Goal: Navigation & Orientation: Find specific page/section

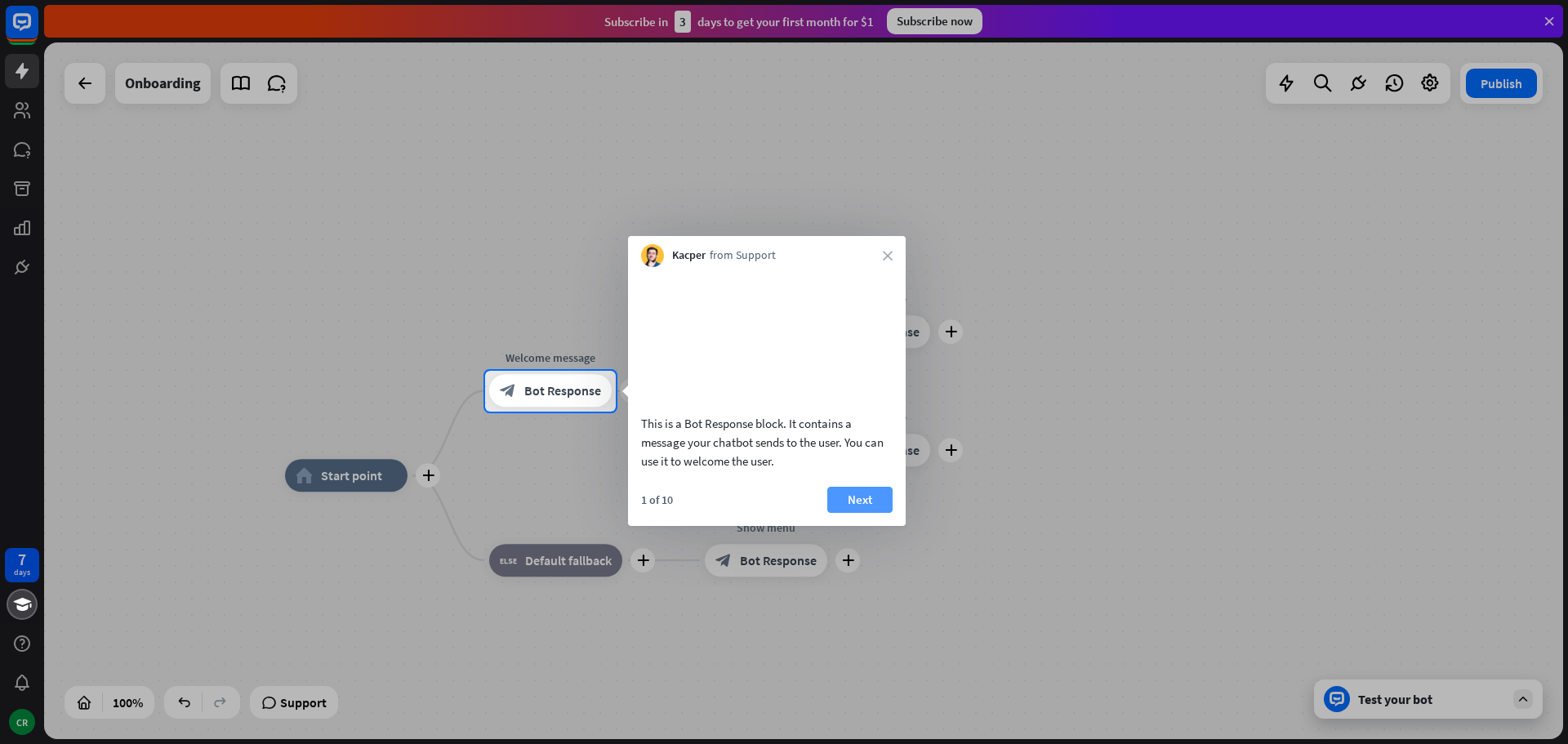
click at [863, 513] on button "Next" at bounding box center [860, 500] width 65 height 26
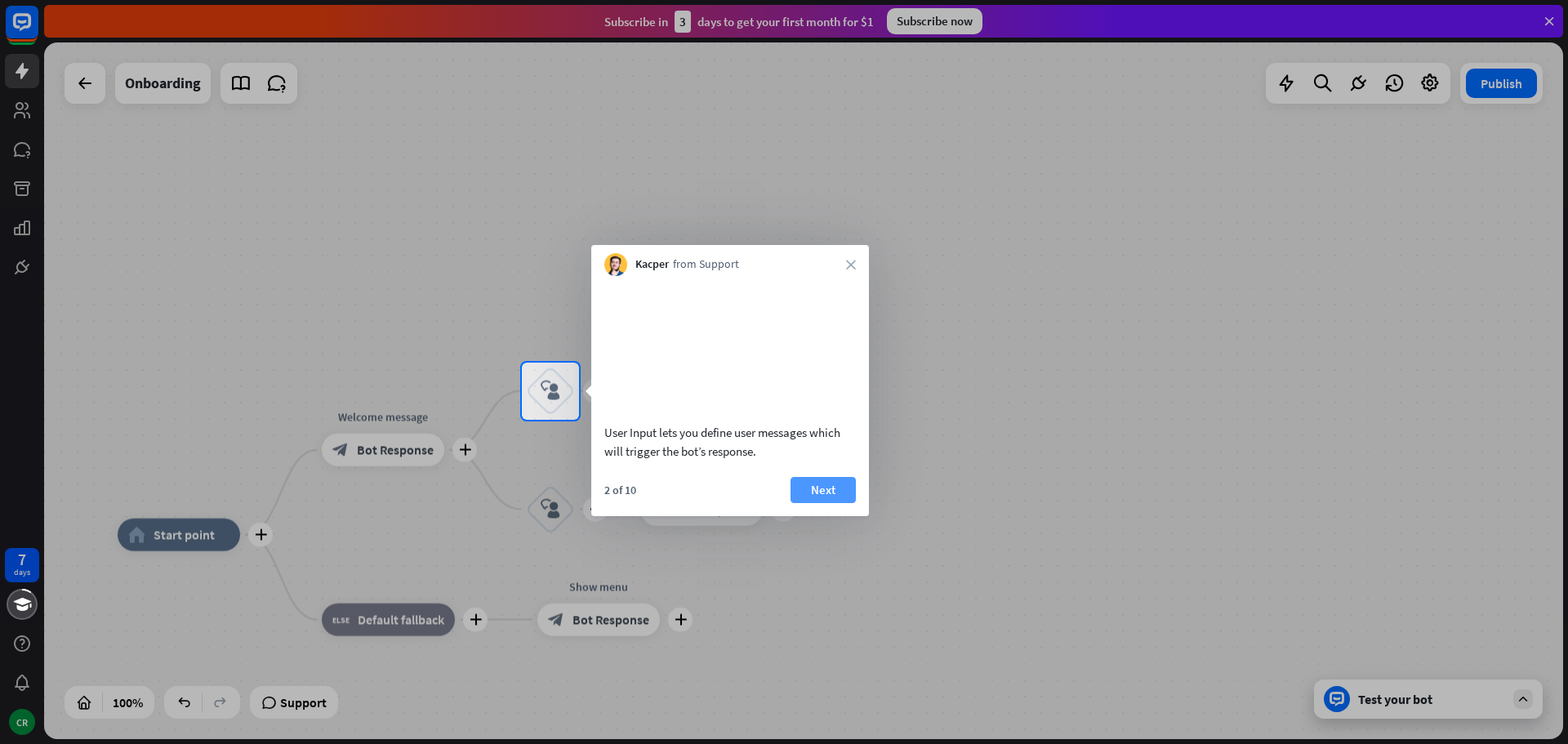
click at [840, 503] on button "Next" at bounding box center [823, 490] width 65 height 26
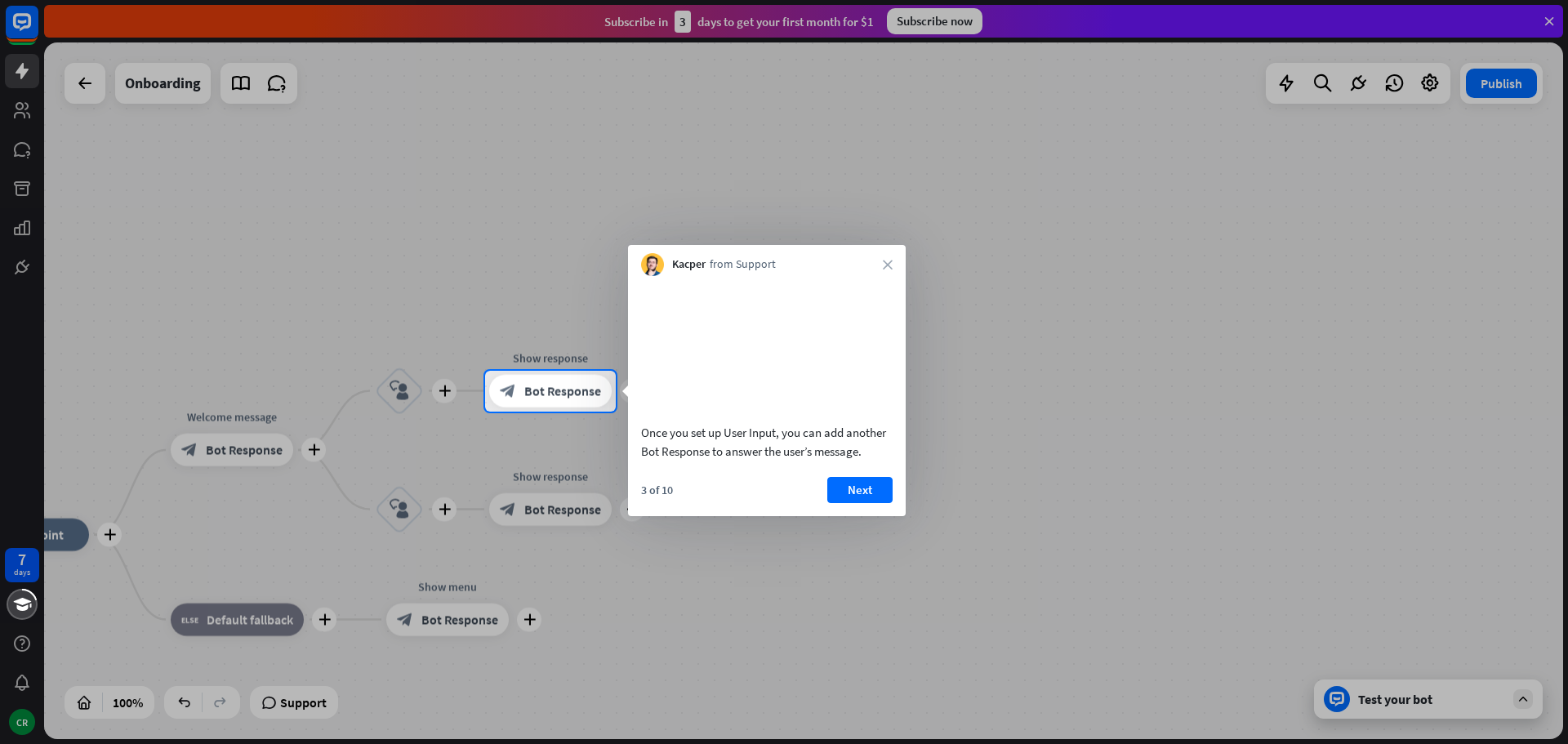
click at [949, 142] on div at bounding box center [784, 185] width 1568 height 371
click at [869, 503] on button "Next" at bounding box center [860, 490] width 65 height 26
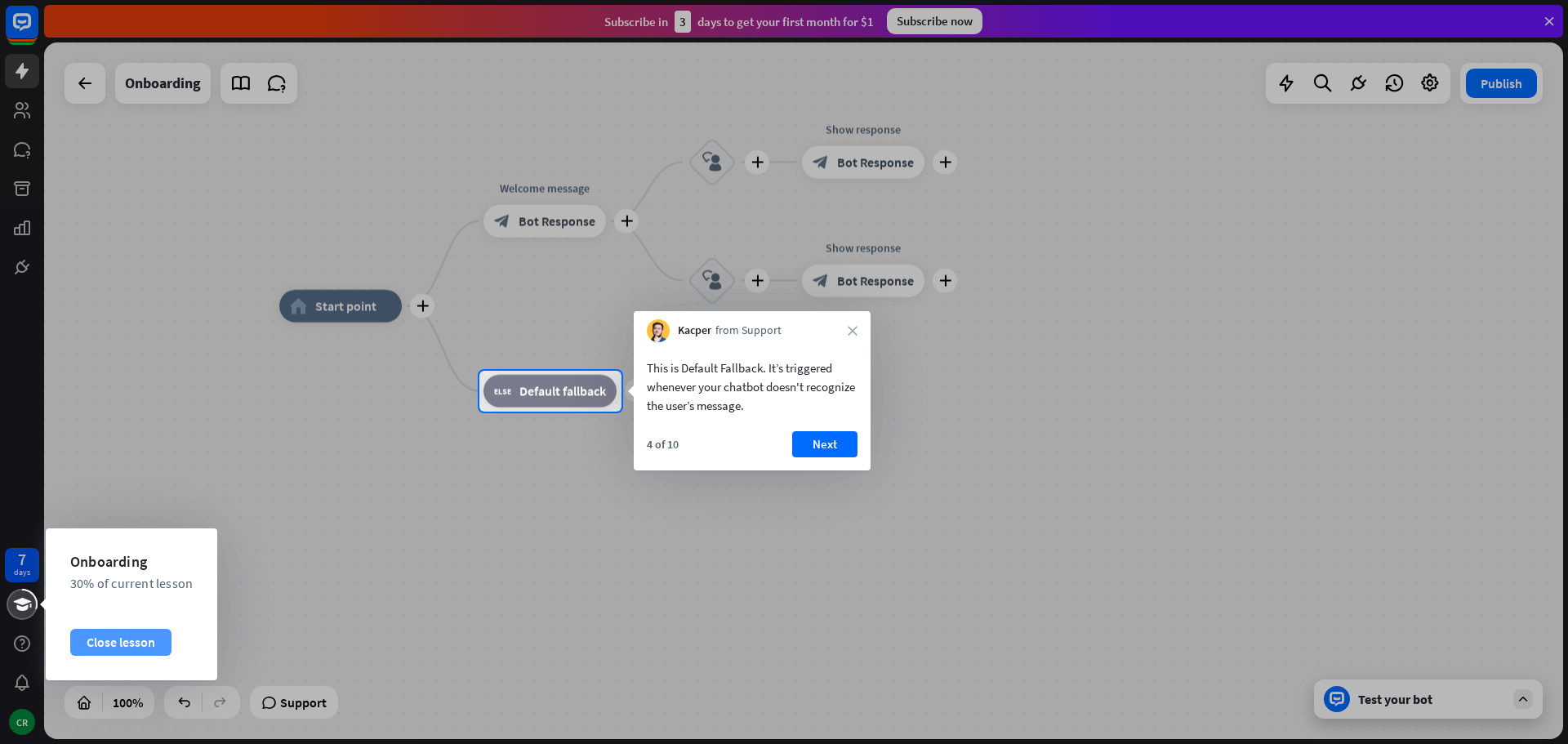
click at [116, 644] on div "Close lesson" at bounding box center [121, 641] width 101 height 26
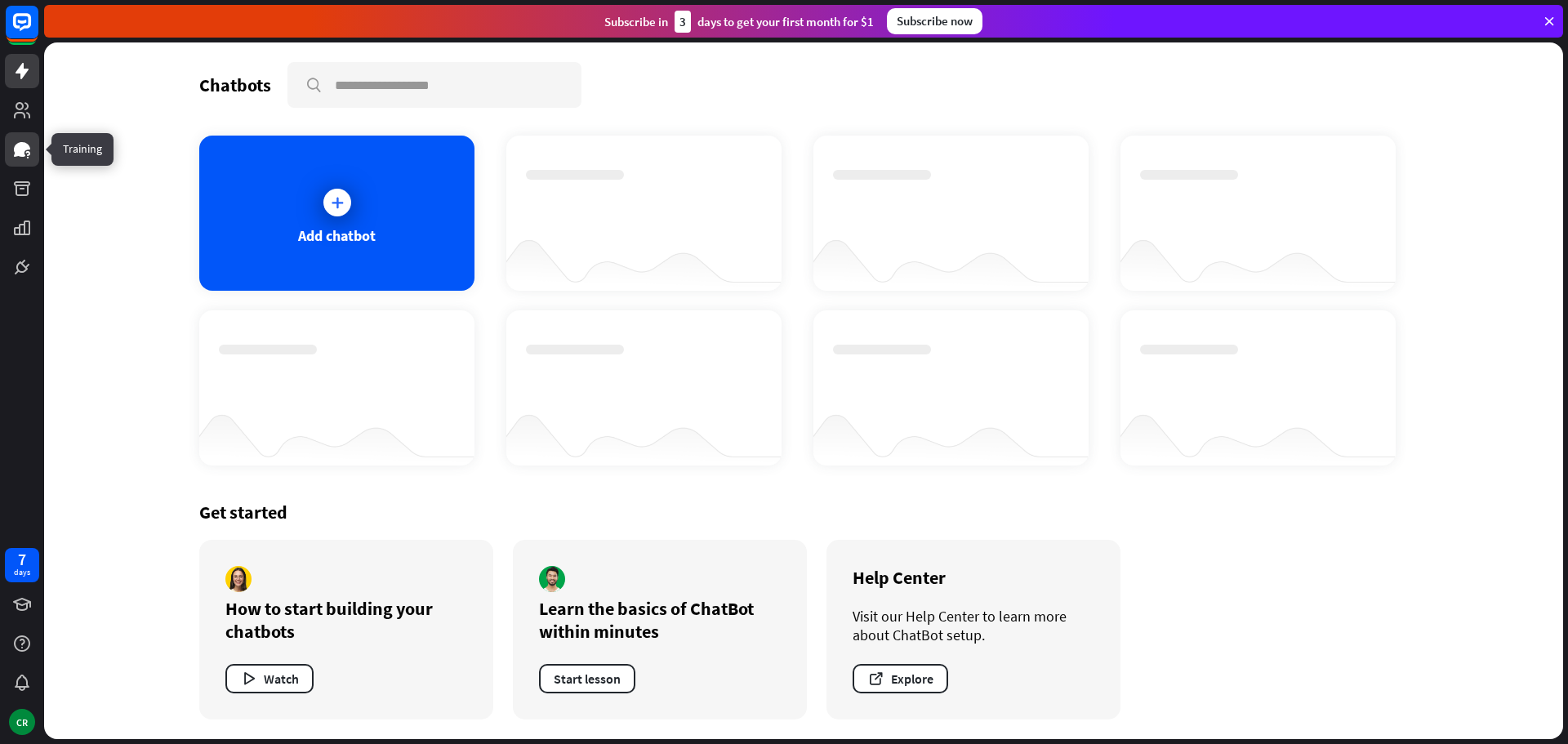
click at [18, 152] on icon at bounding box center [23, 150] width 17 height 15
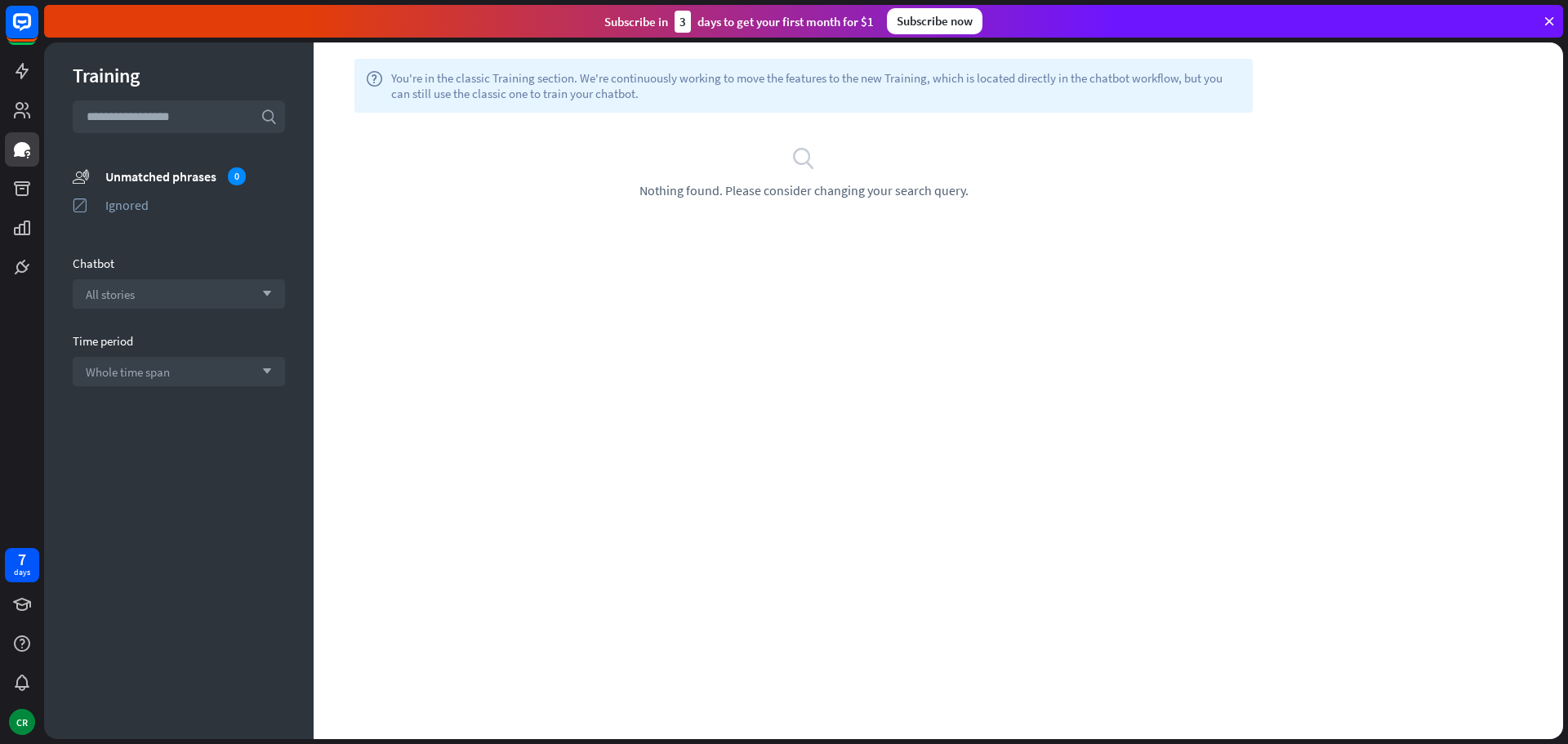
click at [166, 119] on input "text" at bounding box center [179, 116] width 213 height 33
type input "**********"
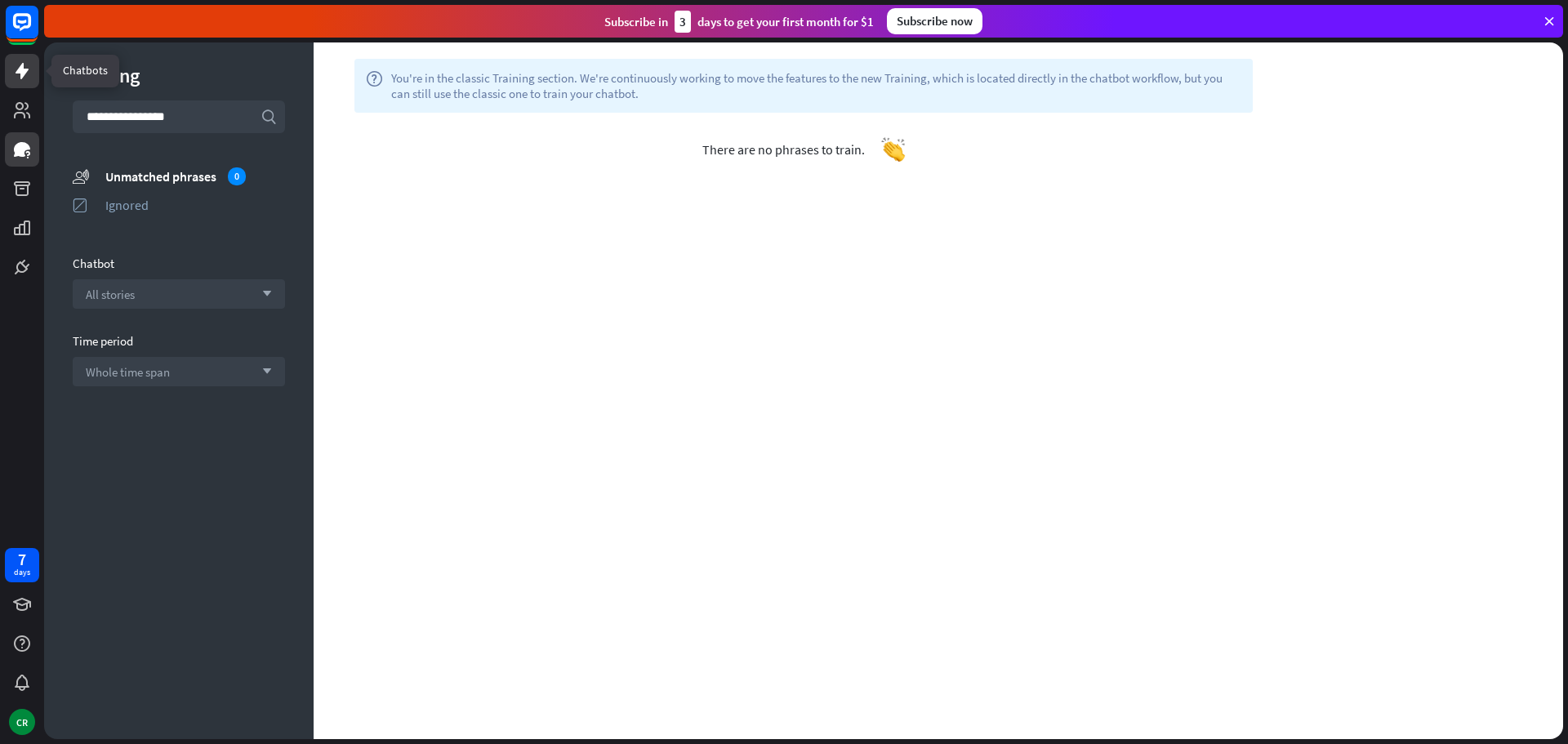
click at [23, 79] on icon at bounding box center [22, 70] width 19 height 19
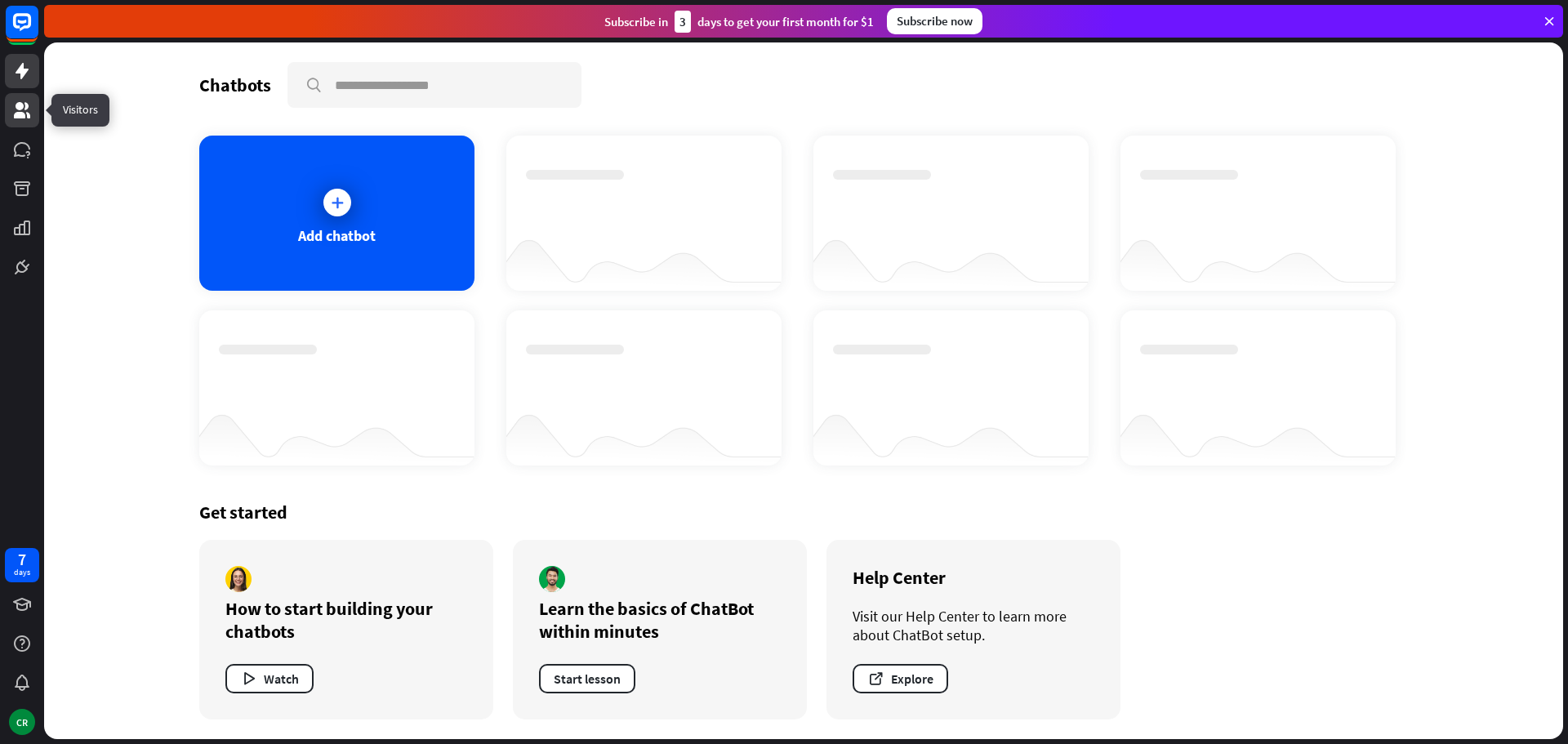
click at [26, 112] on icon at bounding box center [22, 110] width 19 height 19
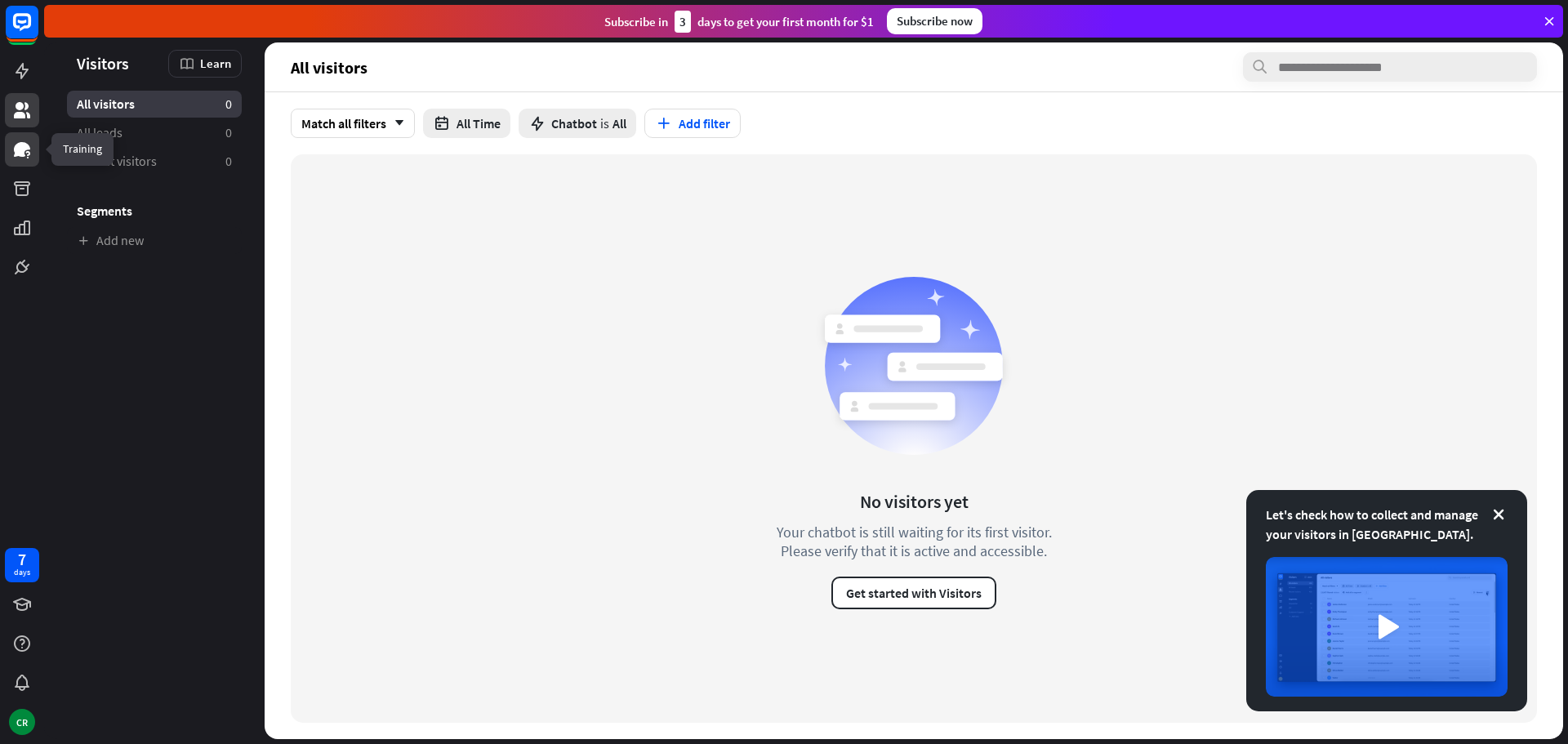
click at [33, 149] on link at bounding box center [22, 149] width 34 height 34
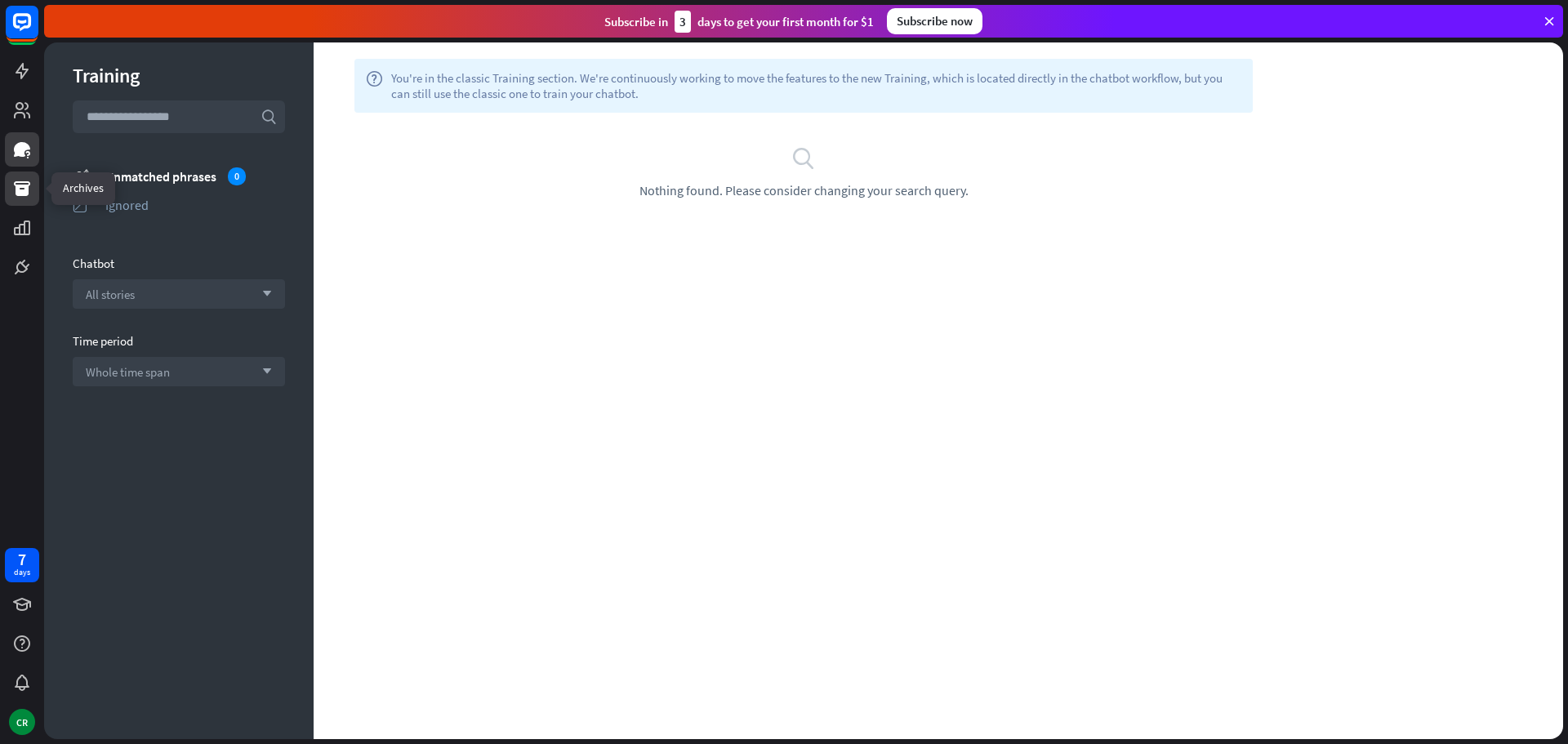
click at [32, 192] on link at bounding box center [22, 188] width 34 height 34
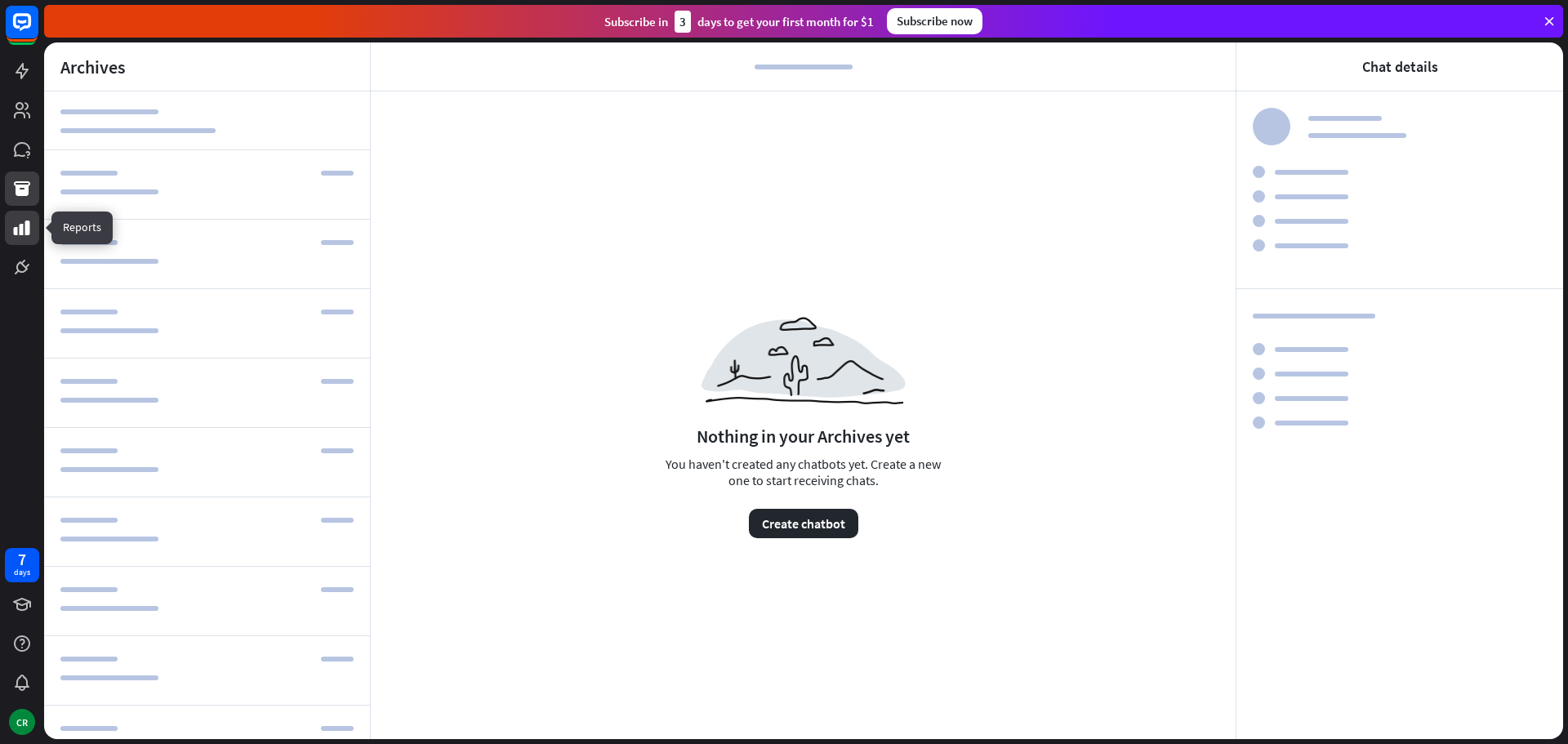
click at [22, 235] on icon at bounding box center [23, 228] width 17 height 15
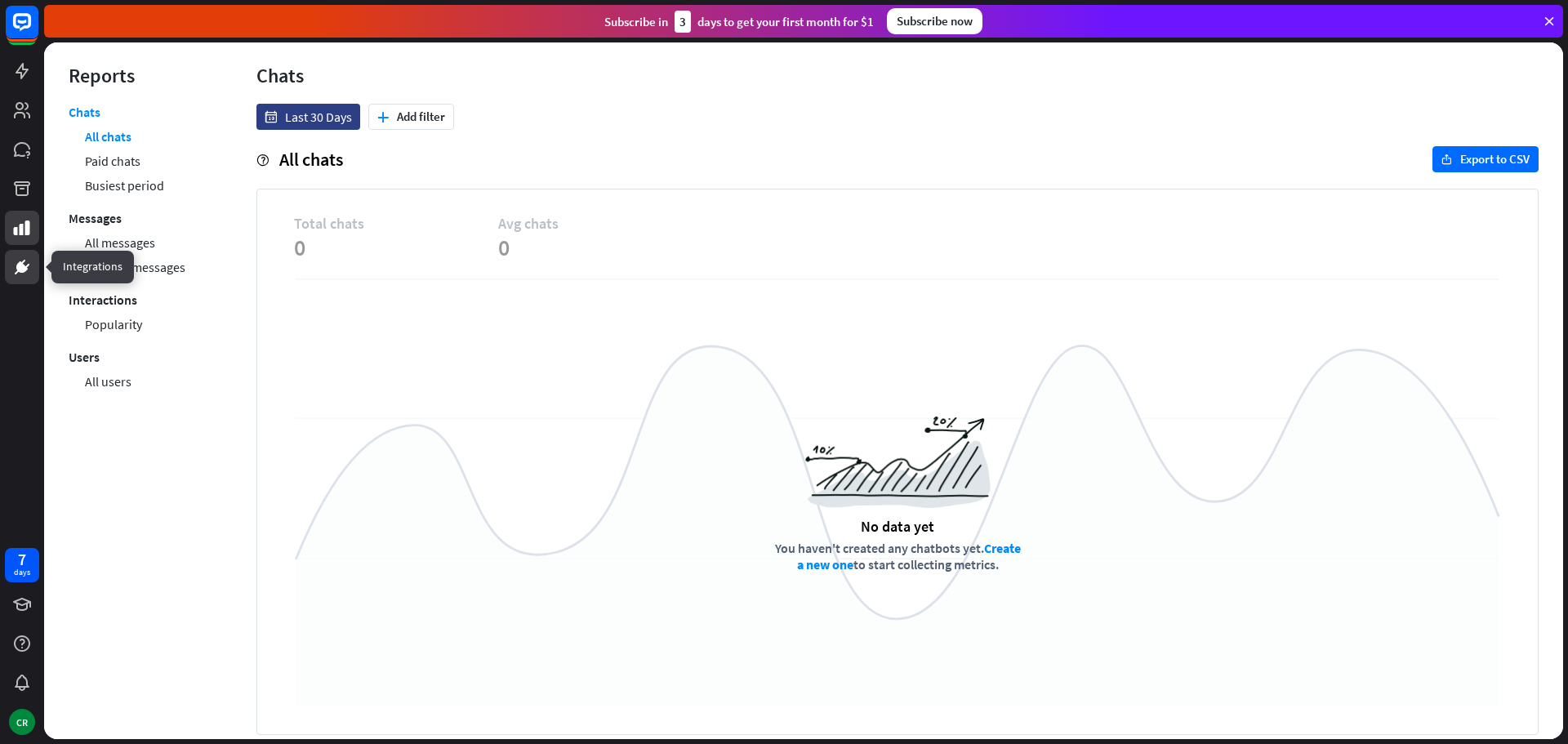
click at [18, 269] on icon at bounding box center [22, 267] width 10 height 10
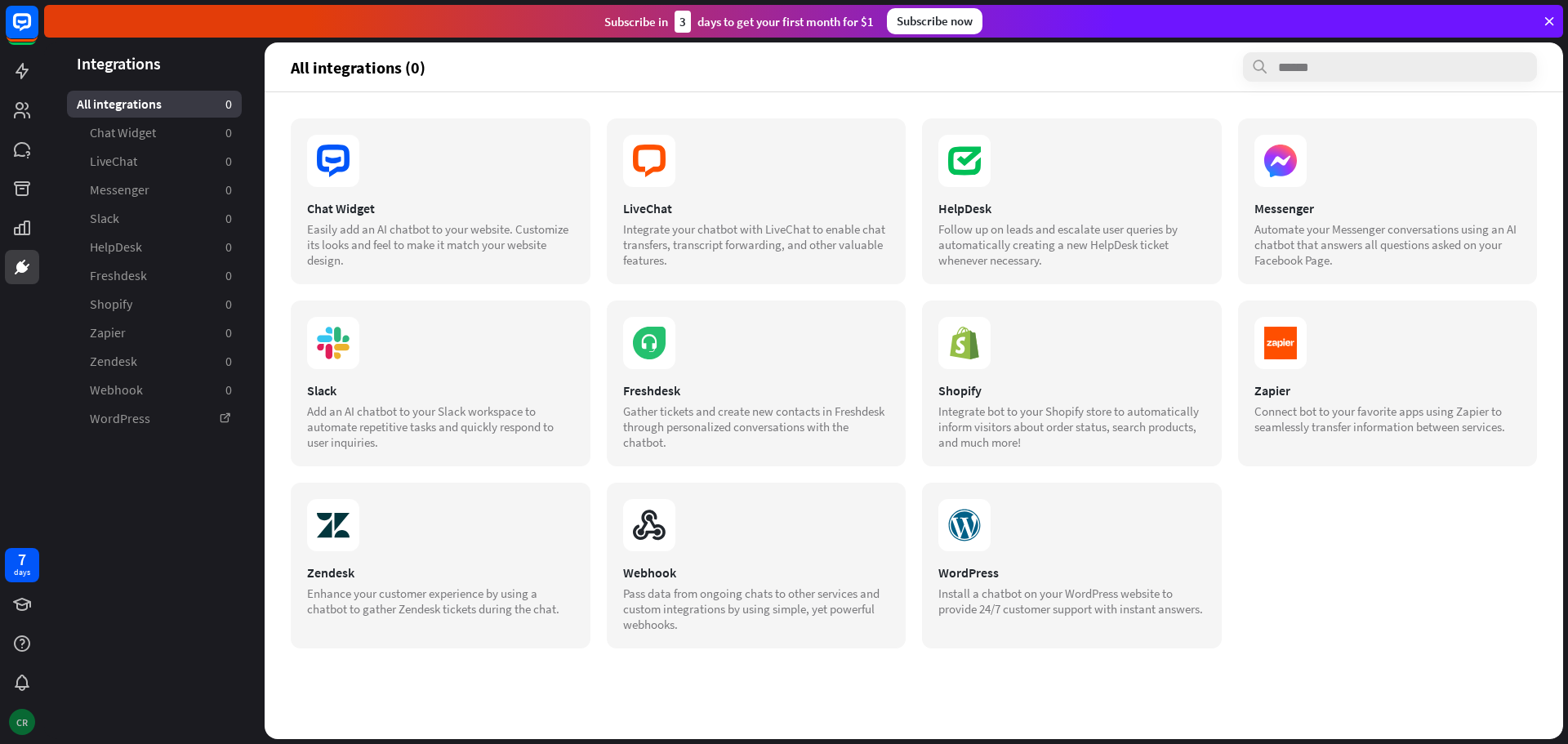
click at [18, 726] on div "CR" at bounding box center [22, 721] width 26 height 26
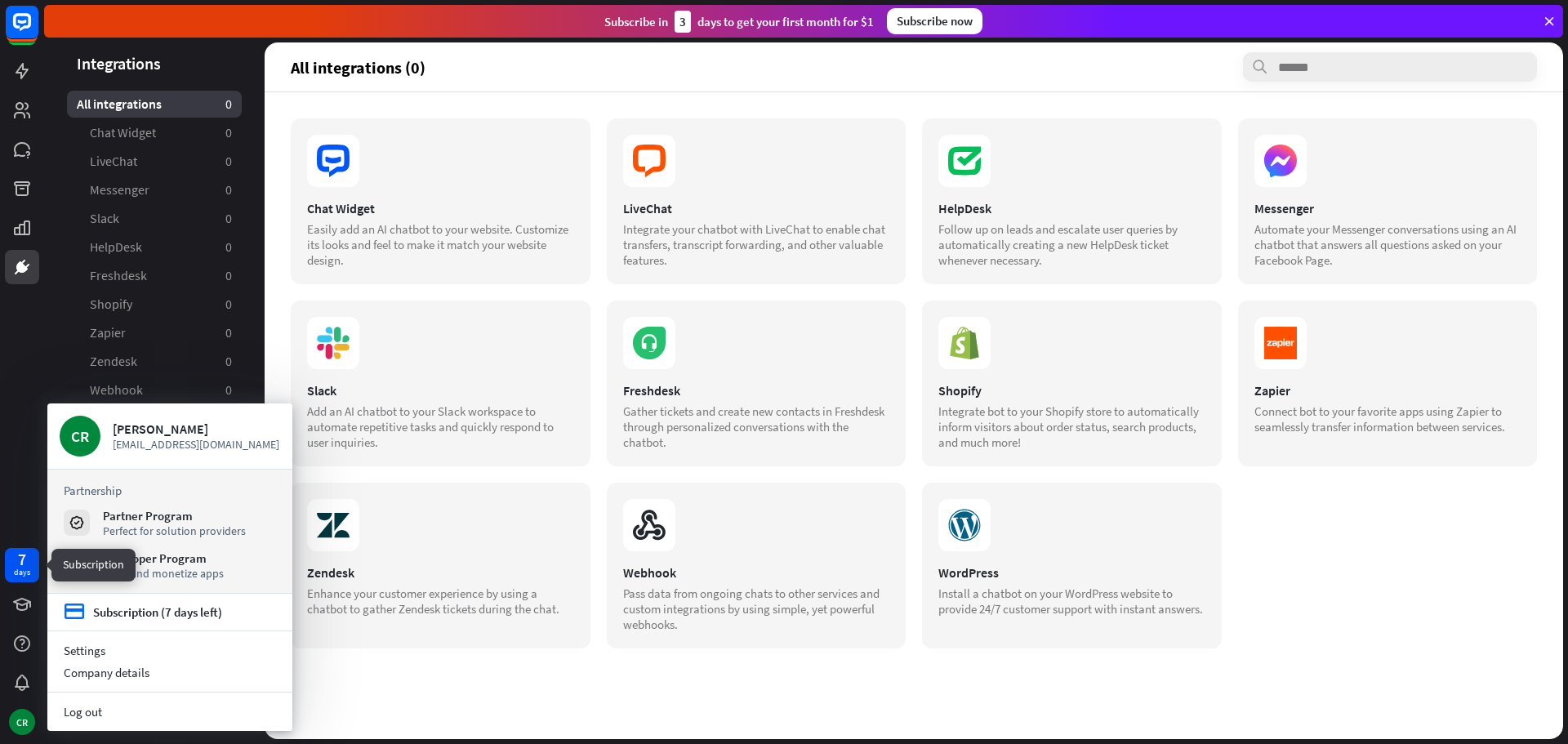
click at [13, 562] on div "7 days" at bounding box center [22, 565] width 34 height 34
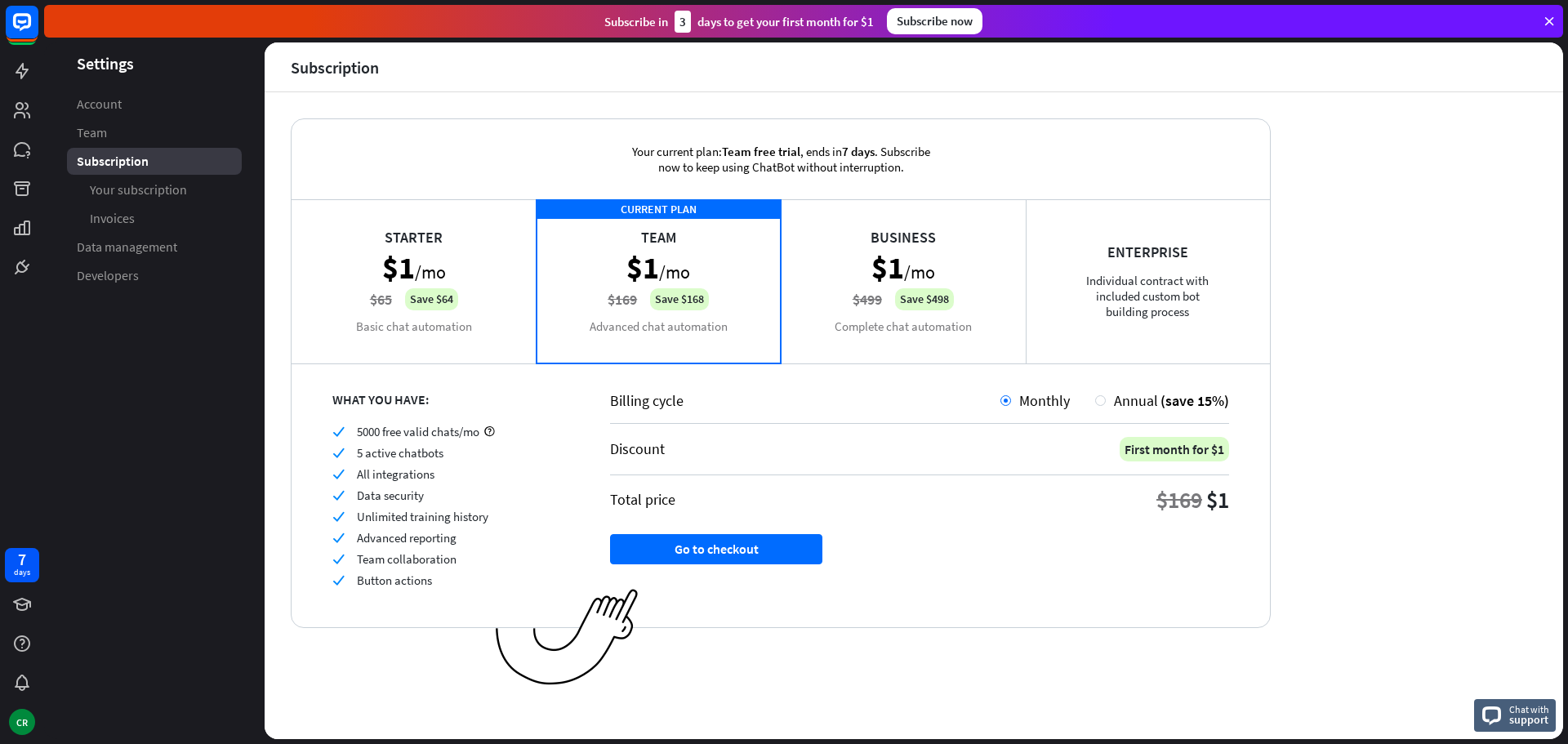
click at [1551, 19] on icon at bounding box center [1550, 22] width 15 height 15
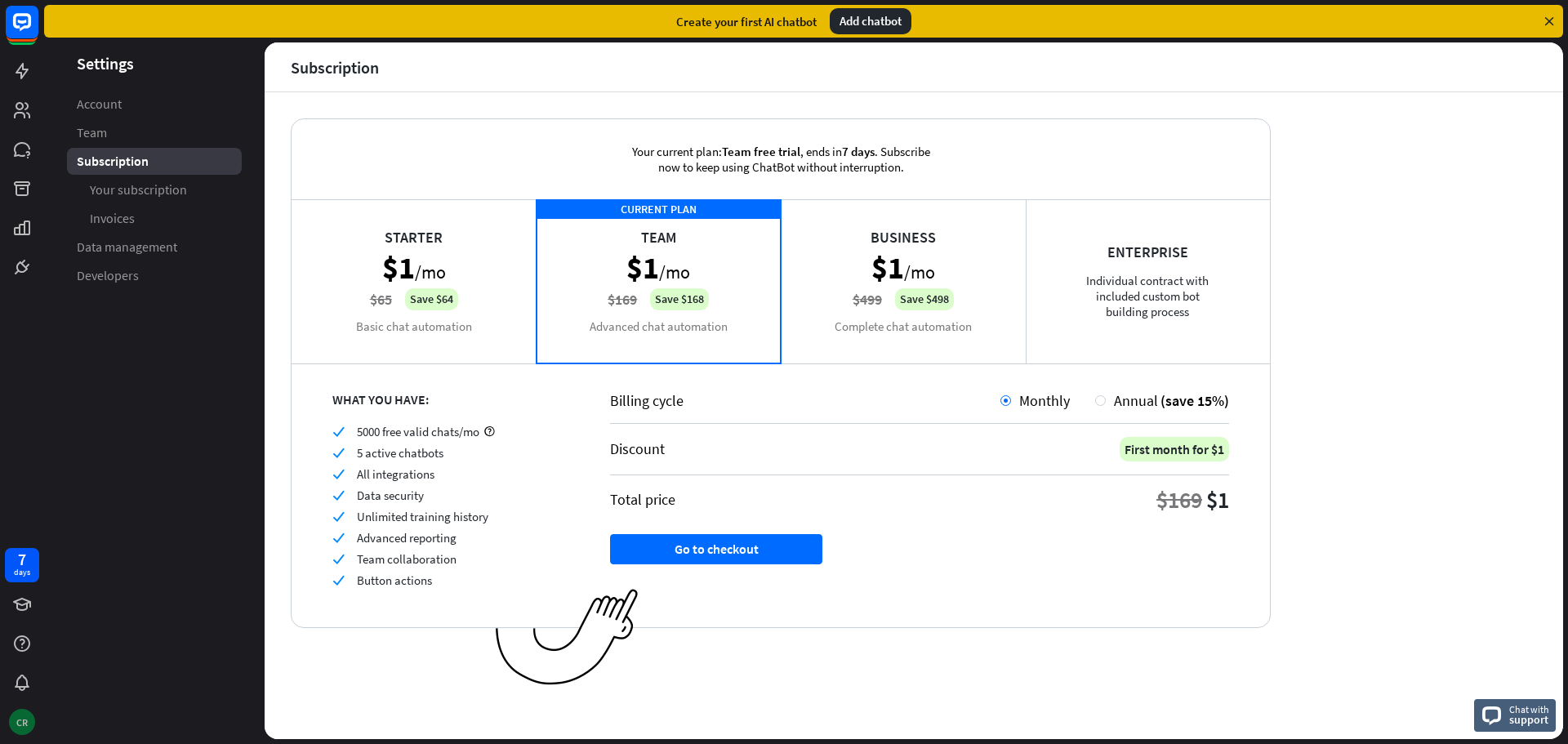
click at [27, 725] on div "CR" at bounding box center [22, 721] width 26 height 26
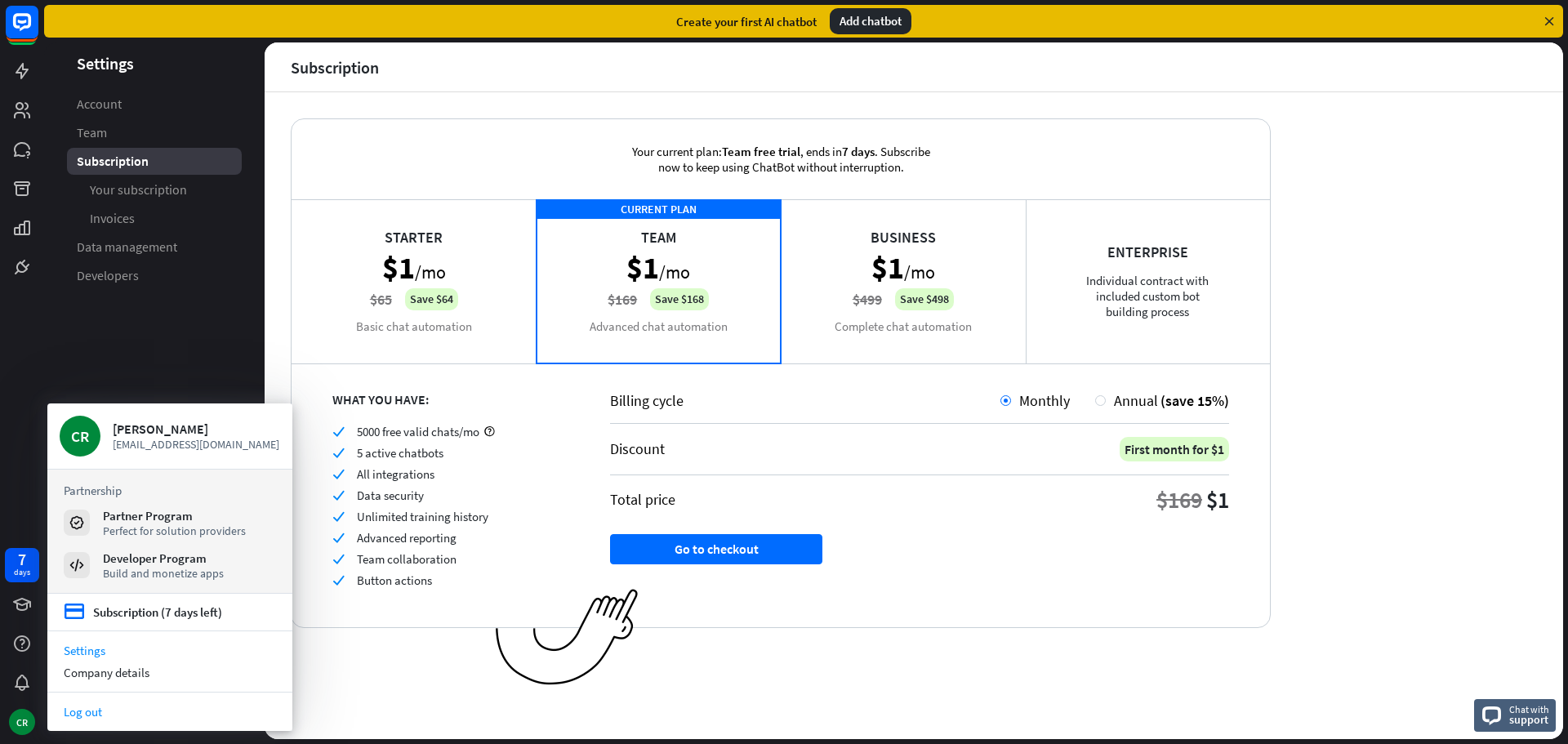
click at [77, 706] on link "Log out" at bounding box center [170, 711] width 245 height 22
